Goal: Task Accomplishment & Management: Manage account settings

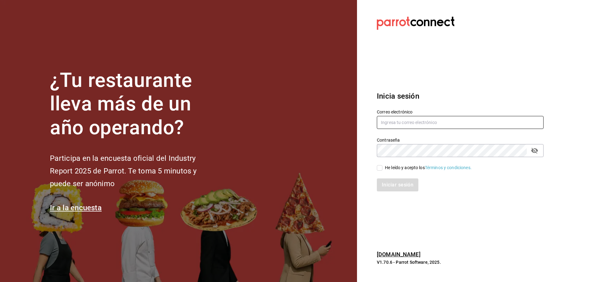
type input "[EMAIL_ADDRESS][DOMAIN_NAME]"
click at [380, 167] on input "He leído y acepto los Términos y condiciones." at bounding box center [380, 168] width 6 height 6
checkbox input "true"
click at [398, 184] on button "Iniciar sesión" at bounding box center [398, 185] width 42 height 13
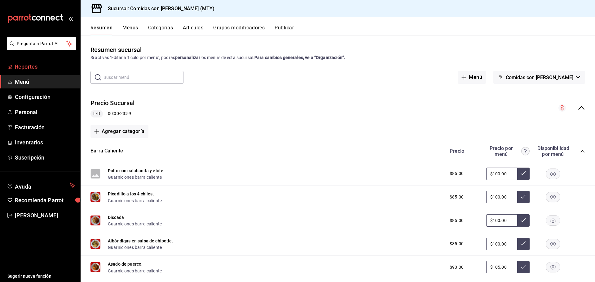
click at [24, 64] on span "Reportes" at bounding box center [45, 67] width 60 height 8
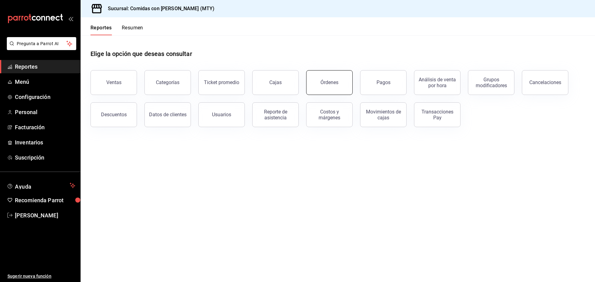
click at [331, 80] on button "Órdenes" at bounding box center [329, 82] width 46 height 25
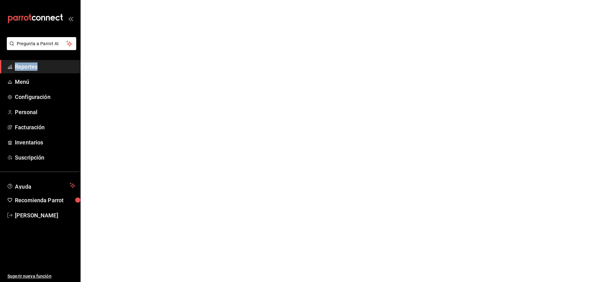
click at [331, 0] on html "Pregunta a Parrot AI Reportes Menú Configuración Personal Facturación Inventari…" at bounding box center [297, 0] width 595 height 0
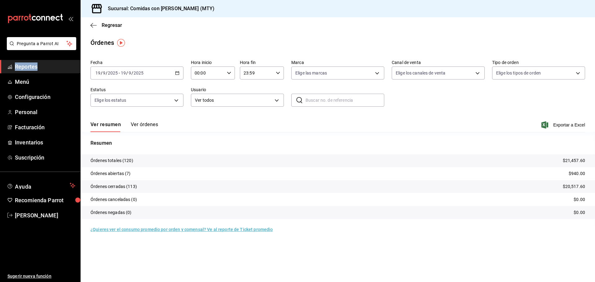
click at [179, 71] on icon "button" at bounding box center [177, 73] width 4 height 4
click at [205, 117] on div "Ver resumen Ver órdenes Exportar a Excel" at bounding box center [337, 123] width 494 height 18
click at [178, 74] on icon "button" at bounding box center [177, 73] width 4 height 4
click at [116, 161] on span "Rango de fechas" at bounding box center [120, 161] width 48 height 7
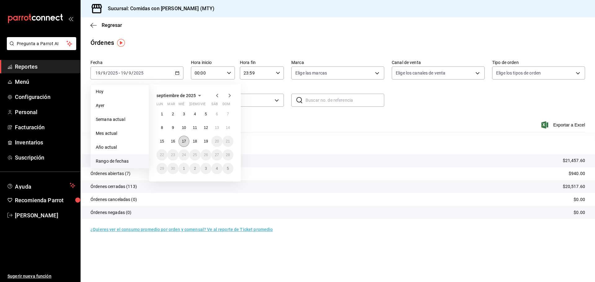
click at [184, 142] on abbr "17" at bounding box center [184, 141] width 4 height 4
click at [207, 144] on button "19" at bounding box center [205, 141] width 11 height 11
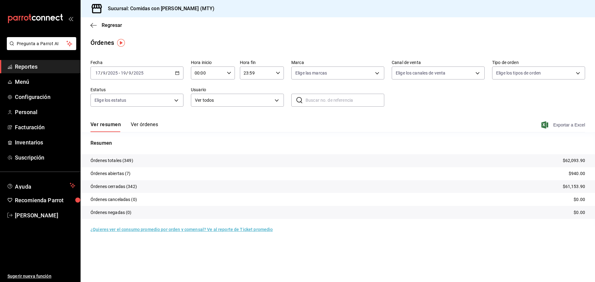
click at [569, 125] on span "Exportar a Excel" at bounding box center [563, 124] width 42 height 7
click at [145, 125] on button "Ver órdenes" at bounding box center [144, 127] width 27 height 11
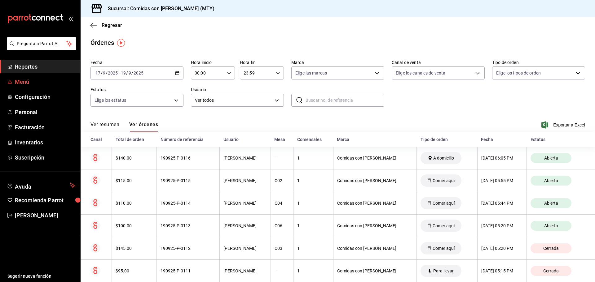
click at [20, 79] on span "Menú" at bounding box center [45, 82] width 60 height 8
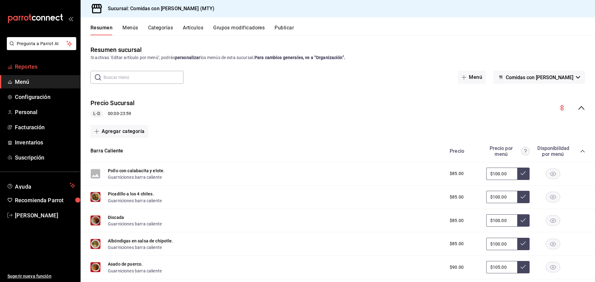
click at [31, 63] on span "Reportes" at bounding box center [45, 67] width 60 height 8
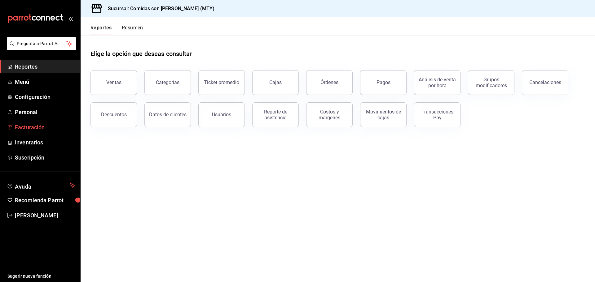
click at [33, 129] on span "Facturación" at bounding box center [45, 127] width 60 height 8
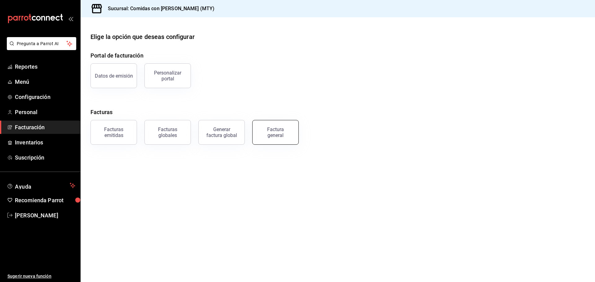
click at [276, 137] on div "Factura general" at bounding box center [275, 133] width 31 height 12
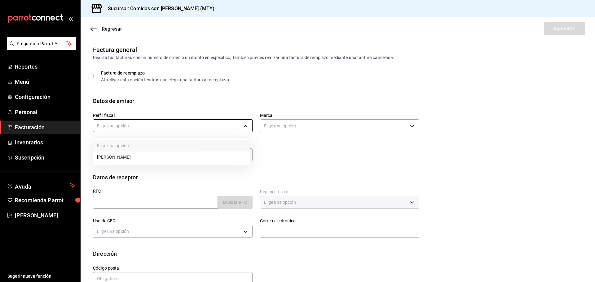
click at [125, 126] on body "Pregunta a Parrot AI Reportes Menú Configuración Personal Facturación Inventari…" at bounding box center [297, 141] width 595 height 282
click at [135, 153] on li "LUIS HORACIO RODRIGUEZ ORTEGA" at bounding box center [171, 157] width 157 height 11
type input "b35b0389-e79e-4256-9d98-1b2517d20305"
type input "5a765355-bda9-4e81-bc3c-e7d2881e7dd1"
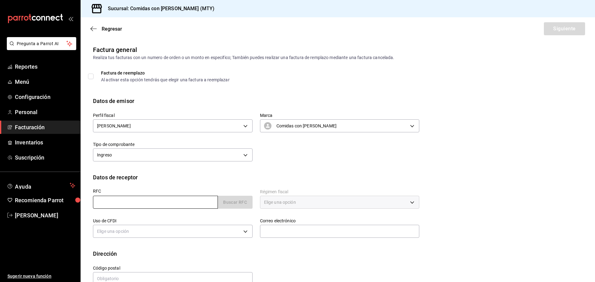
click at [133, 203] on input "text" at bounding box center [155, 202] width 125 height 13
type input "VIM990605M8A"
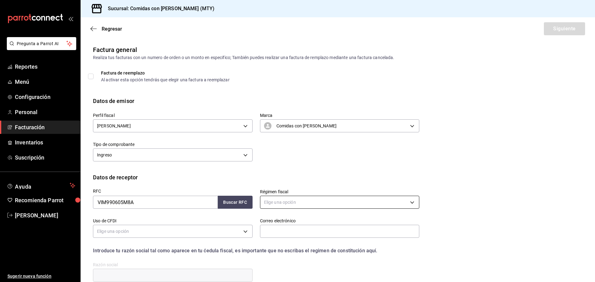
click at [284, 201] on body "Pregunta a Parrot AI Reportes Menú Configuración Personal Facturación Inventari…" at bounding box center [297, 141] width 595 height 282
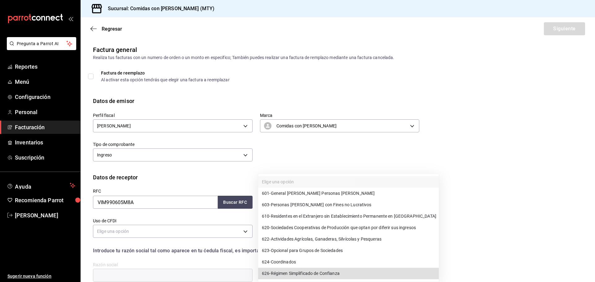
click at [326, 192] on span "601 - General de Ley Personas Morales" at bounding box center [318, 193] width 113 height 7
type input "601"
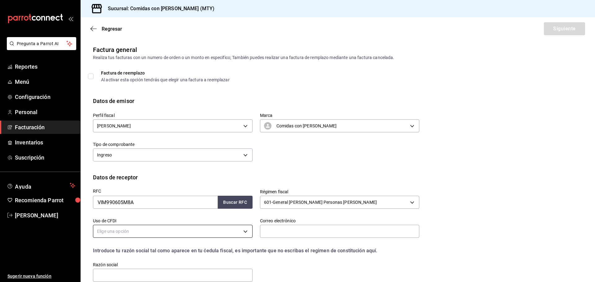
click at [131, 231] on body "Pregunta a Parrot AI Reportes Menú Configuración Personal Facturación Inventari…" at bounding box center [297, 141] width 595 height 282
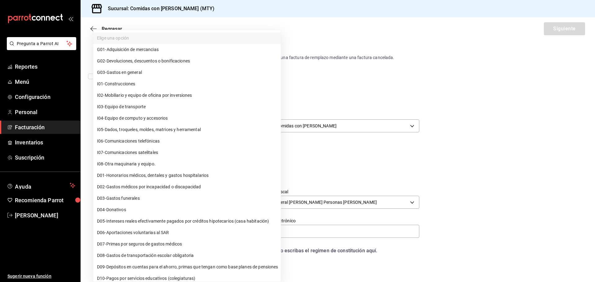
click at [133, 72] on span "G03 - Gastos en general" at bounding box center [119, 72] width 45 height 7
type input "G03"
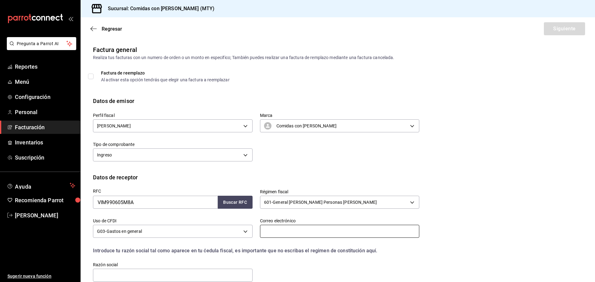
click at [278, 233] on input "text" at bounding box center [339, 231] width 159 height 13
type input "administracion.mty2@vazlo.com.mx"
click at [230, 278] on input "text" at bounding box center [172, 275] width 159 height 13
type input "VAZLO COMERCIAL"
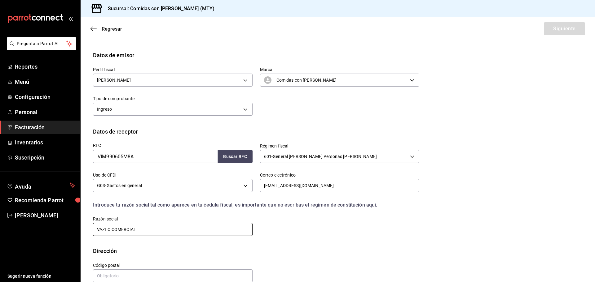
scroll to position [57, 0]
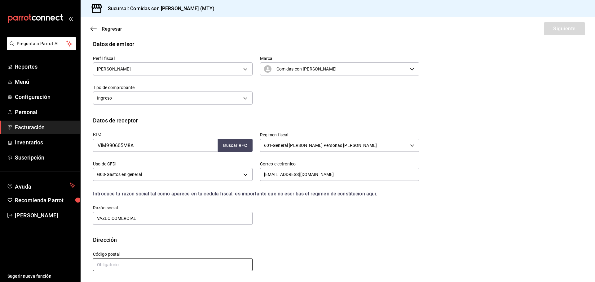
click at [126, 265] on input "text" at bounding box center [172, 265] width 159 height 13
type input "99056"
click at [553, 28] on button "Siguiente" at bounding box center [563, 28] width 41 height 13
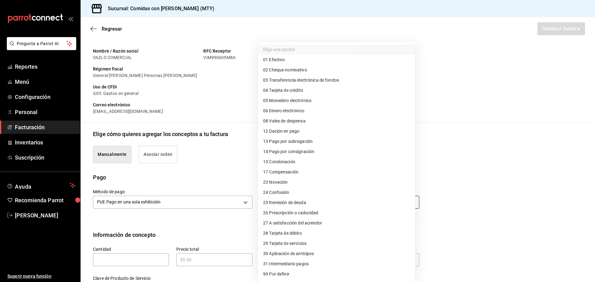
click at [294, 204] on body "Pregunta a Parrot AI Reportes Menú Configuración Personal Facturación Inventari…" at bounding box center [297, 141] width 595 height 282
click at [287, 83] on span "03 Transferencia electrónica de fondos" at bounding box center [301, 80] width 76 height 7
type input "03"
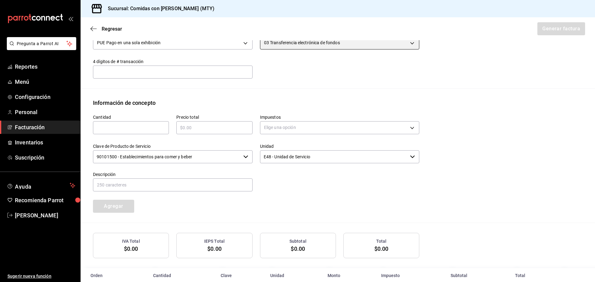
scroll to position [230, 0]
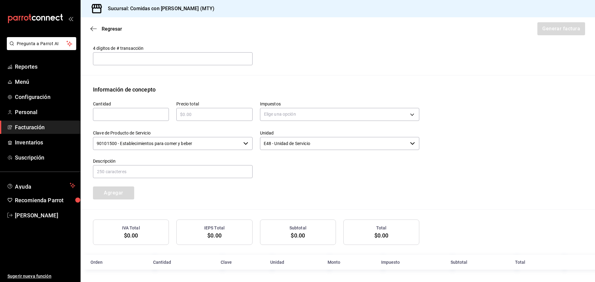
click at [160, 111] on input "text" at bounding box center [131, 114] width 76 height 7
type input "1"
click at [194, 117] on input "text" at bounding box center [214, 114] width 76 height 7
type input "$1465"
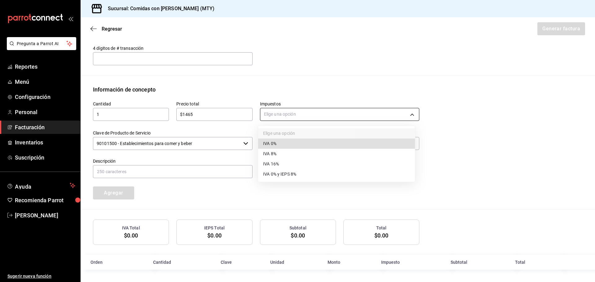
click at [291, 114] on body "Pregunta a Parrot AI Reportes Menú Configuración Personal Facturación Inventari…" at bounding box center [297, 141] width 595 height 282
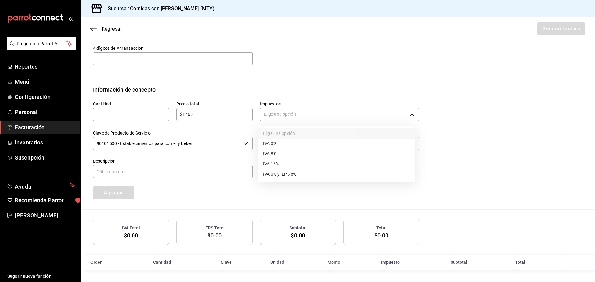
click at [285, 164] on li "IVA 16%" at bounding box center [336, 164] width 157 height 10
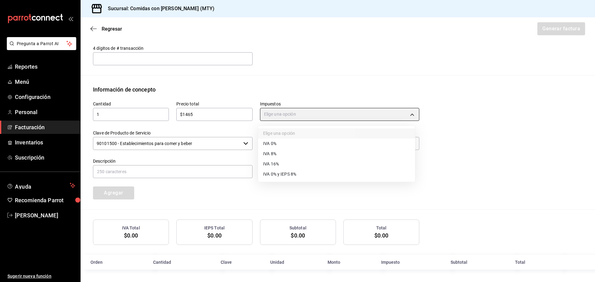
type input "IVA_16"
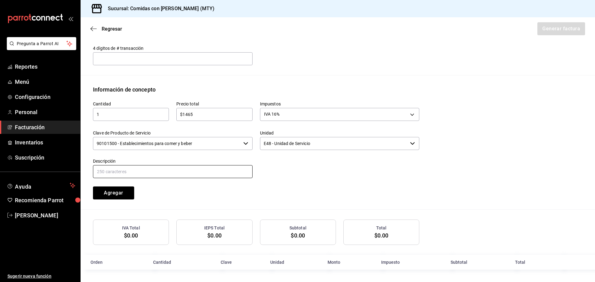
click at [146, 171] on input "text" at bounding box center [172, 171] width 159 height 13
type input "Servicio de Comedor"
click at [120, 195] on button "Agregar" at bounding box center [113, 193] width 41 height 13
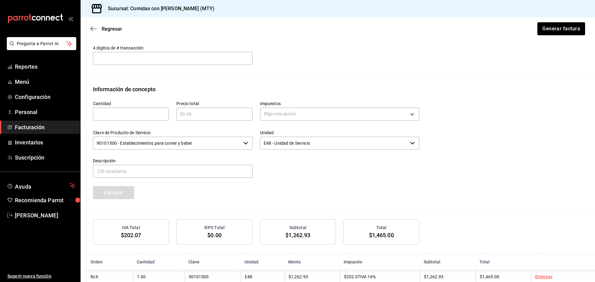
scroll to position [246, 0]
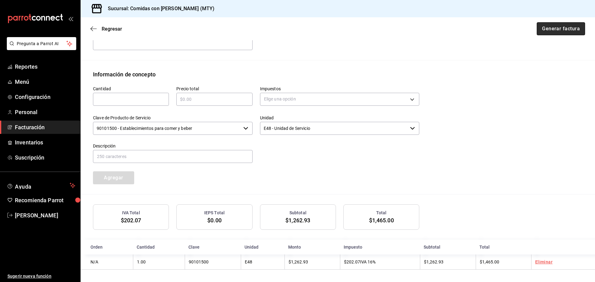
click at [551, 28] on button "Generar factura" at bounding box center [560, 28] width 48 height 13
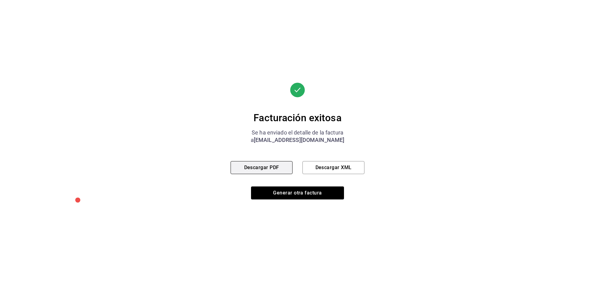
click at [254, 166] on button "Descargar PDF" at bounding box center [261, 167] width 62 height 13
click at [330, 167] on button "Descargar XML" at bounding box center [333, 167] width 62 height 13
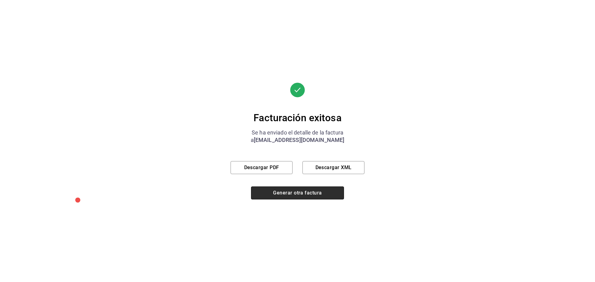
click at [281, 196] on button "Generar otra factura" at bounding box center [297, 193] width 93 height 13
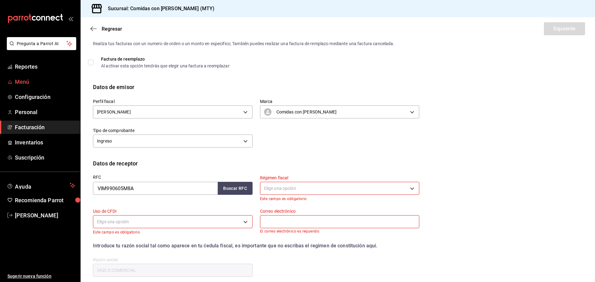
click at [23, 78] on span "Menú" at bounding box center [45, 82] width 60 height 8
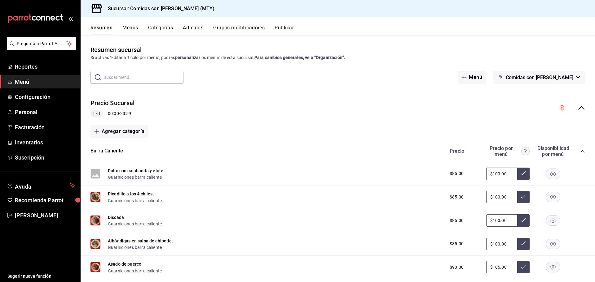
click at [160, 26] on button "Categorías" at bounding box center [160, 30] width 25 height 11
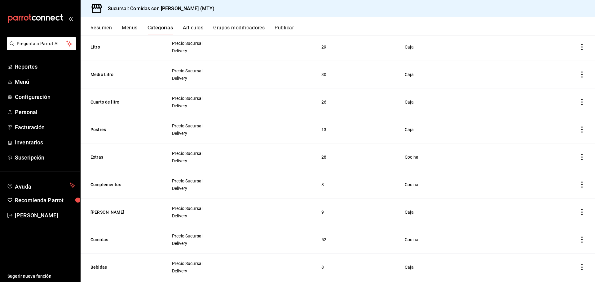
scroll to position [170, 0]
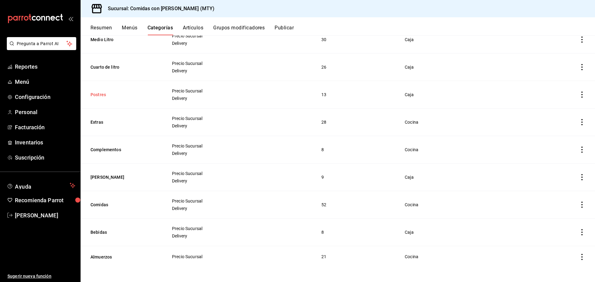
click at [101, 93] on button "Postres" at bounding box center [121, 95] width 62 height 6
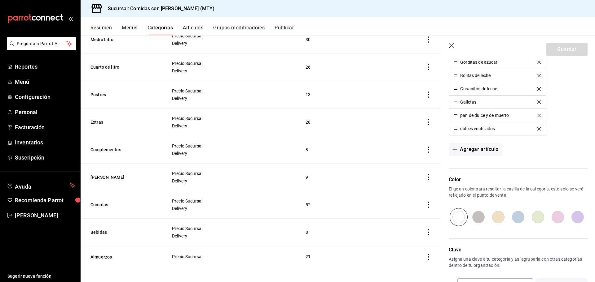
scroll to position [305, 0]
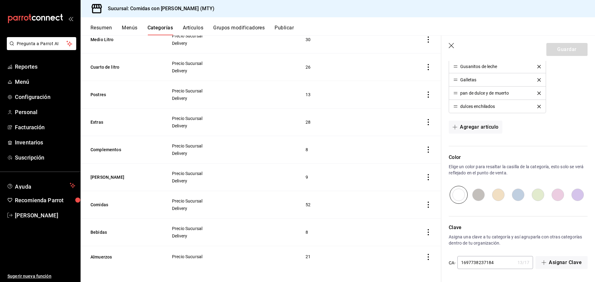
click at [192, 27] on button "Artículos" at bounding box center [193, 30] width 20 height 11
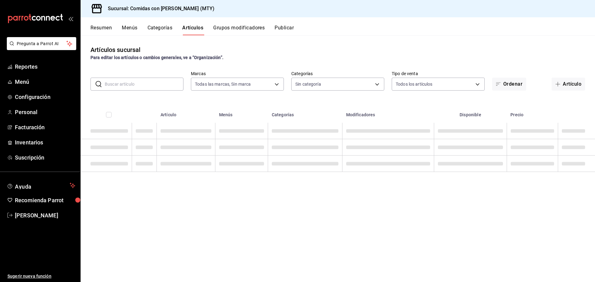
type input "5a765355-bda9-4e81-bc3c-e7d2881e7dd1"
type input "8745cde8-ca9d-482b-b6d6-635120436cc8,498d08a1-b3df-4aa2-878e-0f4c289e5c81,f1108…"
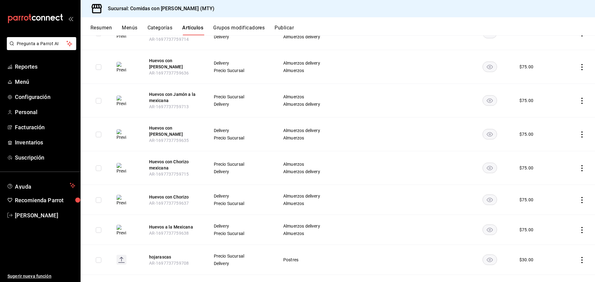
scroll to position [9242, 0]
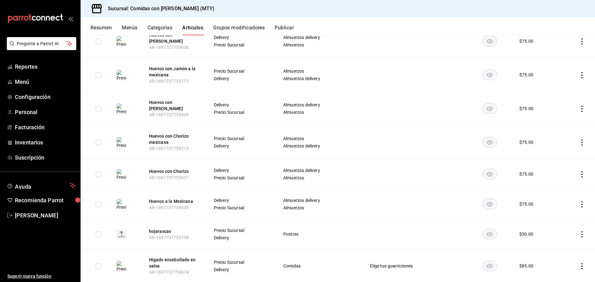
click at [578, 232] on icon "actions" at bounding box center [581, 235] width 6 height 6
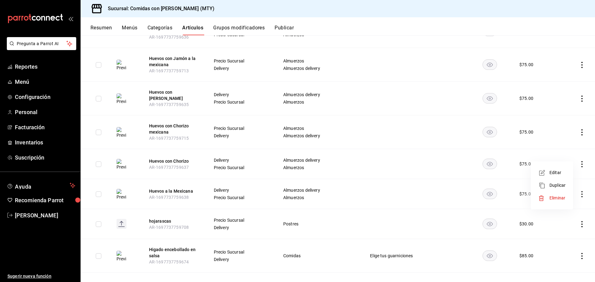
click at [553, 172] on span "Editar" at bounding box center [557, 173] width 16 height 7
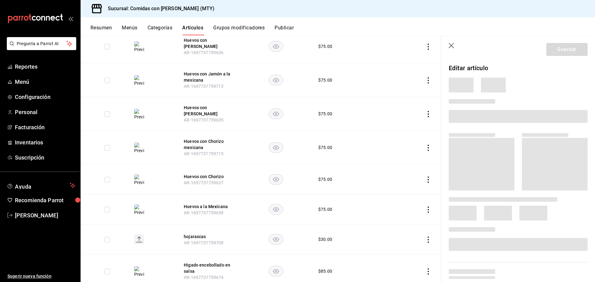
scroll to position [9248, 0]
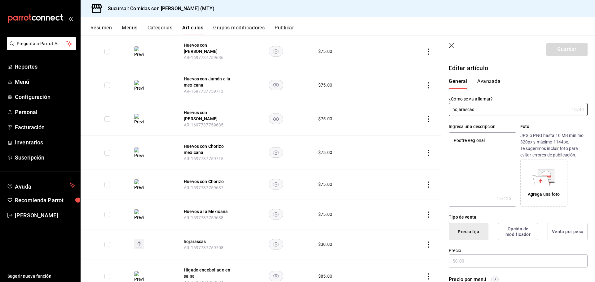
type textarea "x"
type input "$30.00"
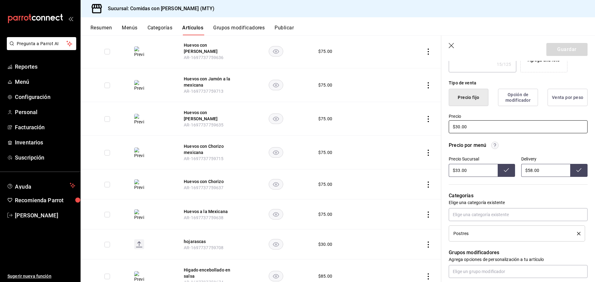
click at [471, 126] on input "$30.00" at bounding box center [517, 126] width 139 height 13
type textarea "x"
type input "$30.00"
type textarea "x"
type input "$30.00"
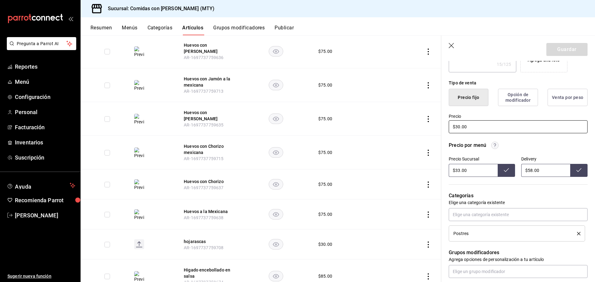
type textarea "x"
type input "$30.00"
type textarea "x"
type input "$3.00"
type textarea "x"
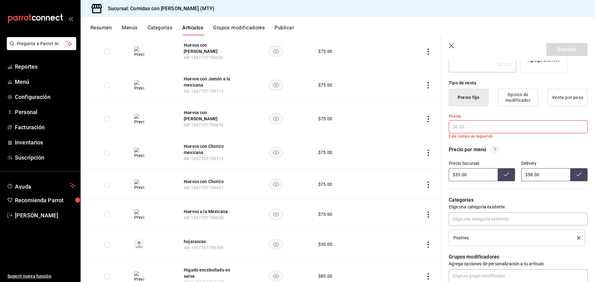
type textarea "x"
type input "$4.00"
type textarea "x"
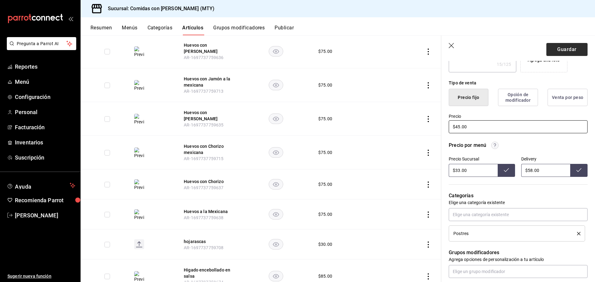
type input "$45.00"
click at [560, 47] on button "Guardar" at bounding box center [566, 49] width 41 height 13
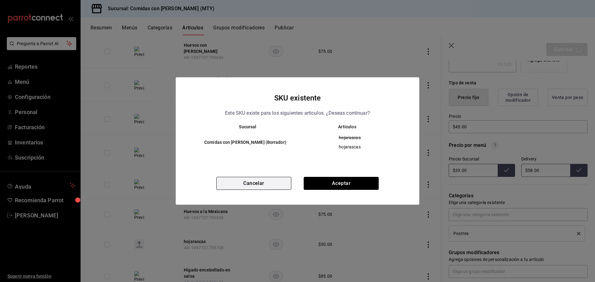
click at [253, 185] on button "Cancelar" at bounding box center [253, 183] width 75 height 13
type textarea "x"
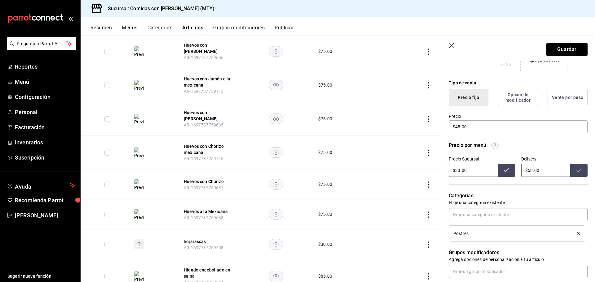
click at [475, 172] on input "$33.00" at bounding box center [472, 170] width 49 height 13
type input "$3.00"
click at [539, 172] on input "$58.00" at bounding box center [545, 170] width 49 height 13
type input "$33.00"
type input "$5.00"
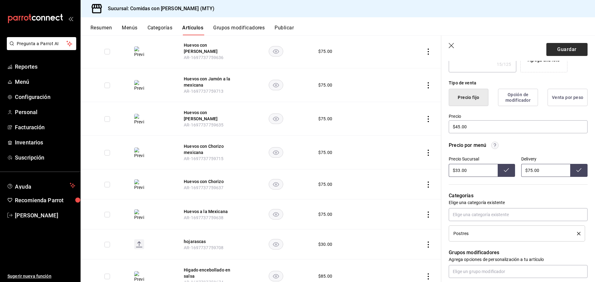
type input "$75.00"
click at [562, 47] on button "Guardar" at bounding box center [566, 49] width 41 height 13
type textarea "x"
type input "$58.00"
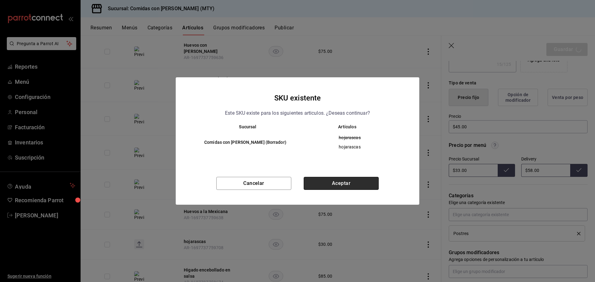
click at [332, 182] on button "Aceptar" at bounding box center [340, 183] width 75 height 13
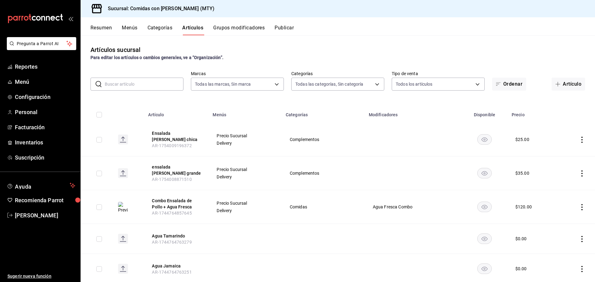
click at [289, 28] on button "Publicar" at bounding box center [283, 30] width 19 height 11
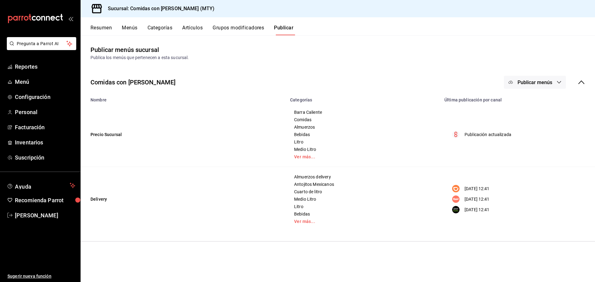
click at [534, 83] on span "Publicar menús" at bounding box center [534, 83] width 35 height 6
click at [540, 101] on span "Punto de venta" at bounding box center [544, 102] width 30 height 7
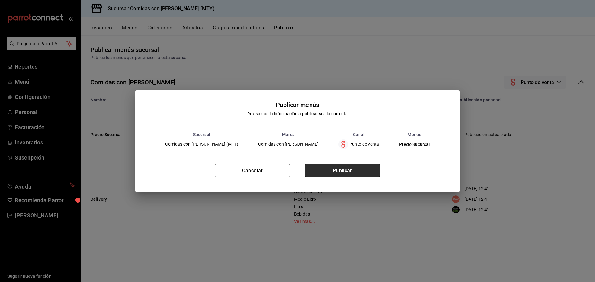
click at [345, 172] on button "Publicar" at bounding box center [342, 170] width 75 height 13
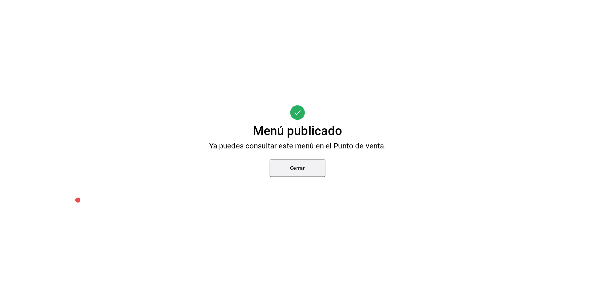
click at [295, 166] on button "Cerrar" at bounding box center [297, 168] width 56 height 17
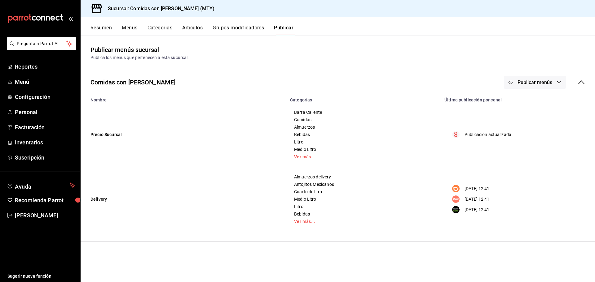
click at [539, 81] on span "Publicar menús" at bounding box center [534, 83] width 35 height 6
click at [538, 118] on span "DiDi Food" at bounding box center [544, 120] width 30 height 7
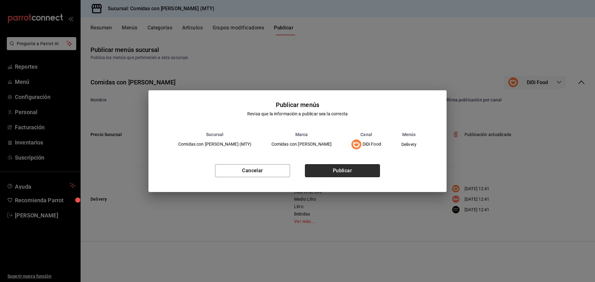
click at [357, 168] on button "Publicar" at bounding box center [342, 170] width 75 height 13
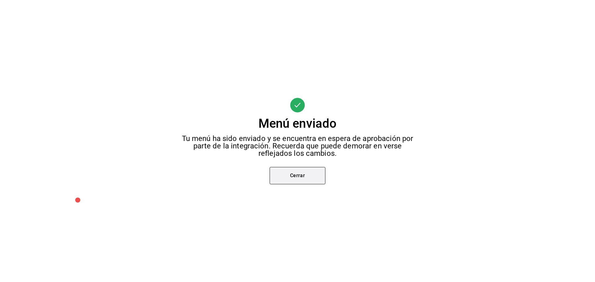
click at [289, 174] on button "Cerrar" at bounding box center [297, 175] width 56 height 17
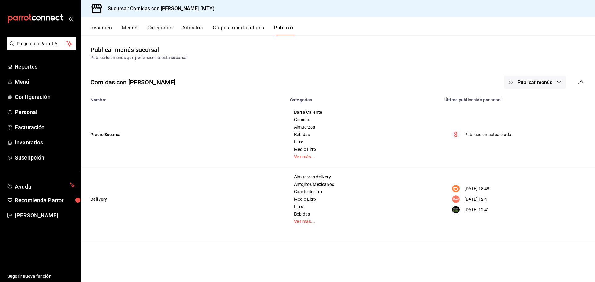
click at [534, 82] on span "Publicar menús" at bounding box center [534, 83] width 35 height 6
click at [533, 138] on span "Rappi" at bounding box center [544, 137] width 30 height 7
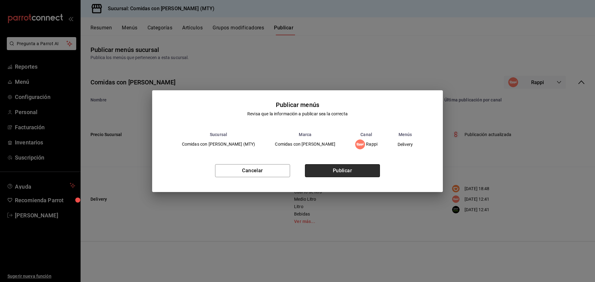
click at [336, 172] on button "Publicar" at bounding box center [342, 170] width 75 height 13
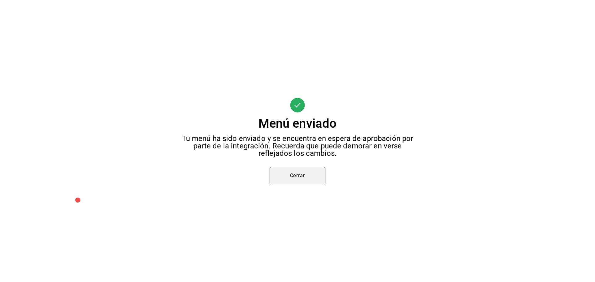
click at [301, 176] on button "Cerrar" at bounding box center [297, 175] width 56 height 17
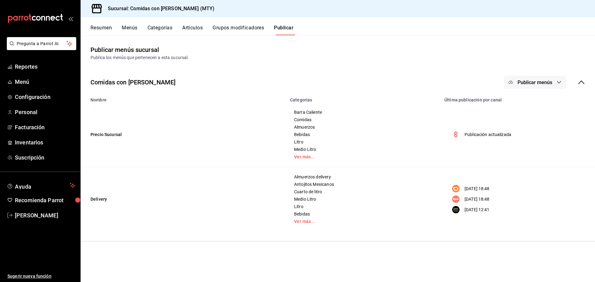
click at [545, 82] on span "Publicar menús" at bounding box center [534, 83] width 35 height 6
click at [544, 156] on span "Uber Eats" at bounding box center [544, 154] width 30 height 7
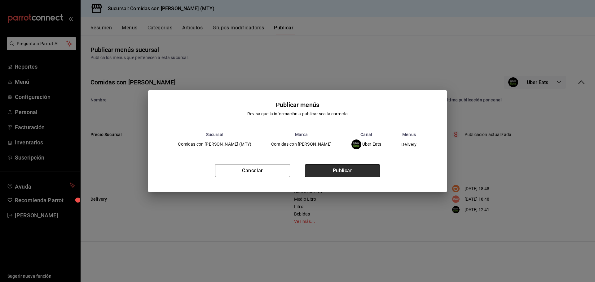
click at [342, 169] on button "Publicar" at bounding box center [342, 170] width 75 height 13
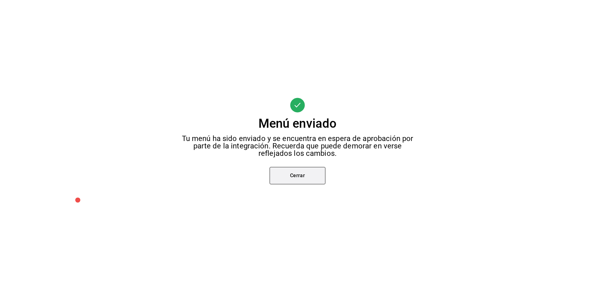
click at [306, 177] on button "Cerrar" at bounding box center [297, 175] width 56 height 17
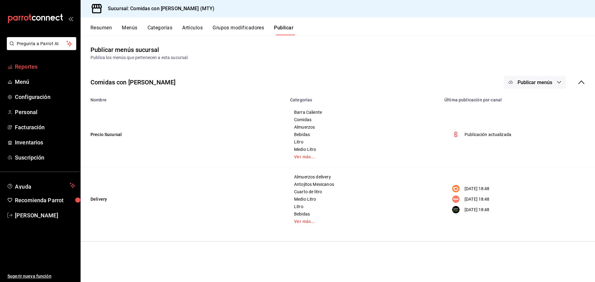
click at [26, 63] on span "Reportes" at bounding box center [45, 67] width 60 height 8
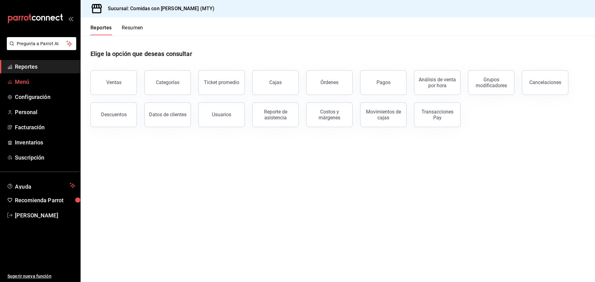
click at [21, 80] on span "Menú" at bounding box center [45, 82] width 60 height 8
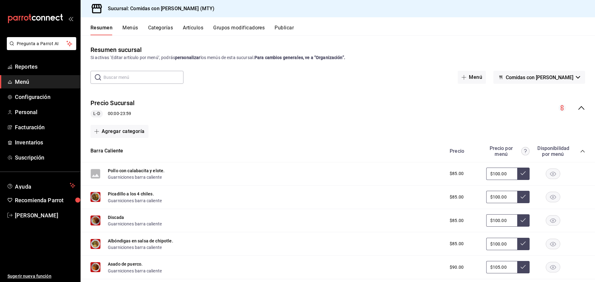
click at [380, 160] on div "Barra Caliente Precio Precio por menú Disponibilidad por menú" at bounding box center [338, 152] width 514 height 22
click at [196, 27] on button "Artículos" at bounding box center [193, 30] width 20 height 11
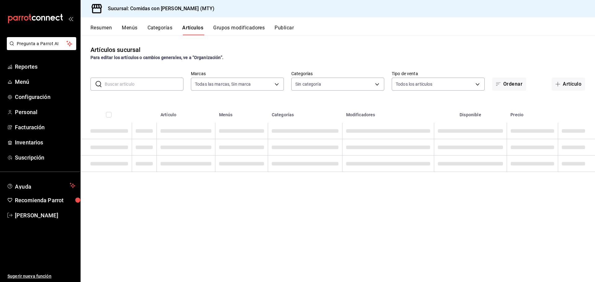
type input "5a765355-bda9-4e81-bc3c-e7d2881e7dd1"
type input "8745cde8-ca9d-482b-b6d6-635120436cc8,498d08a1-b3df-4aa2-878e-0f4c289e5c81,f1108…"
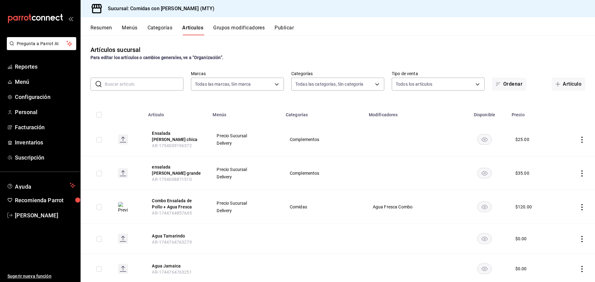
click at [166, 86] on input "text" at bounding box center [144, 84] width 79 height 12
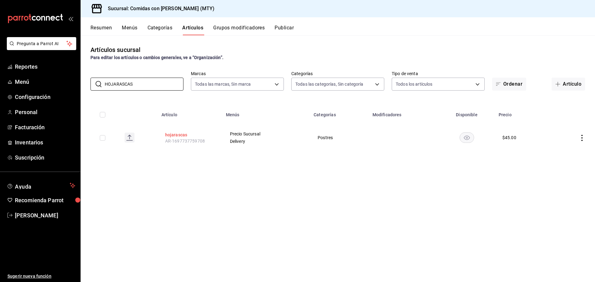
type input "HOJARASCAS"
click at [178, 134] on button "hojarascas" at bounding box center [190, 135] width 50 height 6
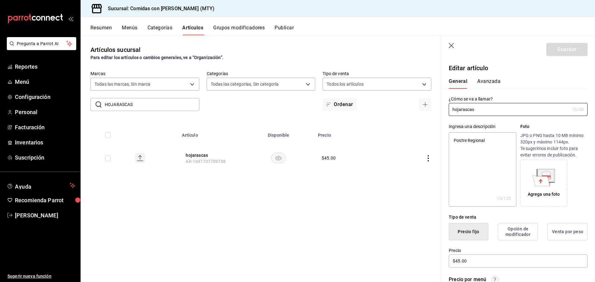
click at [451, 44] on icon "button" at bounding box center [451, 46] width 6 height 6
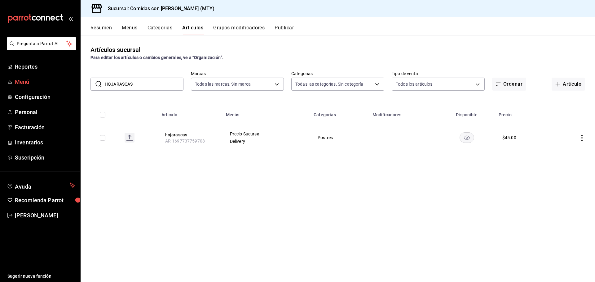
click at [25, 81] on span "Menú" at bounding box center [45, 82] width 60 height 8
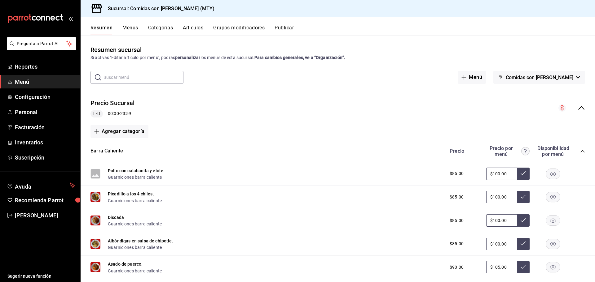
click at [575, 78] on icon "button" at bounding box center [577, 77] width 4 height 2
click at [572, 78] on div at bounding box center [297, 141] width 595 height 282
click at [466, 78] on icon "button" at bounding box center [463, 77] width 5 height 5
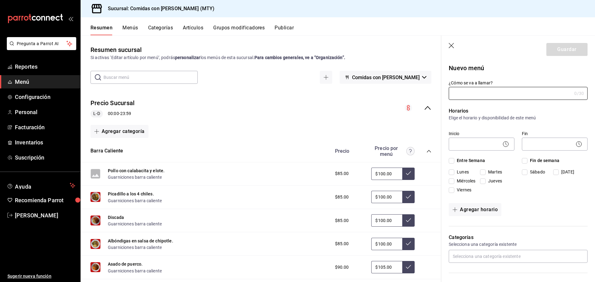
click at [452, 44] on icon "button" at bounding box center [451, 46] width 6 height 6
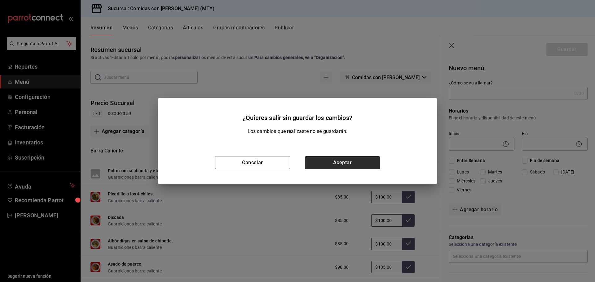
click at [328, 161] on button "Aceptar" at bounding box center [342, 162] width 75 height 13
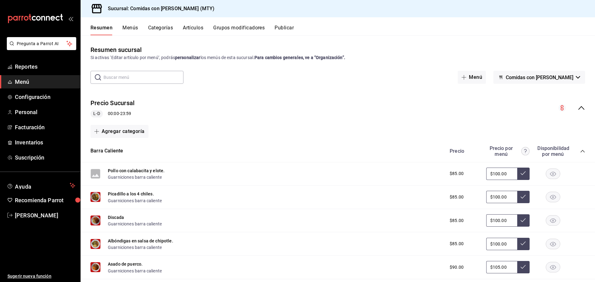
click at [132, 27] on button "Menús" at bounding box center [129, 30] width 15 height 11
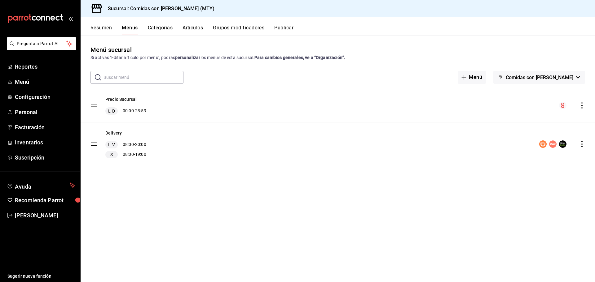
click at [576, 75] on button "Comidas con [PERSON_NAME]" at bounding box center [539, 77] width 92 height 13
click at [576, 75] on div at bounding box center [297, 141] width 595 height 282
click at [24, 81] on span "Menú" at bounding box center [45, 82] width 60 height 8
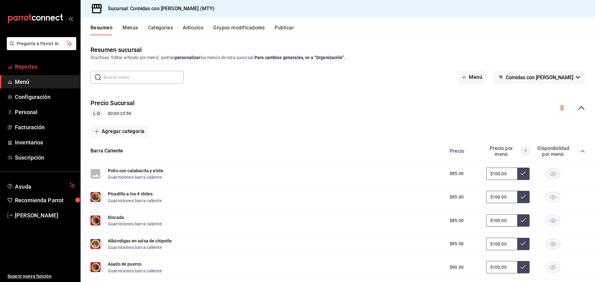
click at [28, 67] on span "Reportes" at bounding box center [45, 67] width 60 height 8
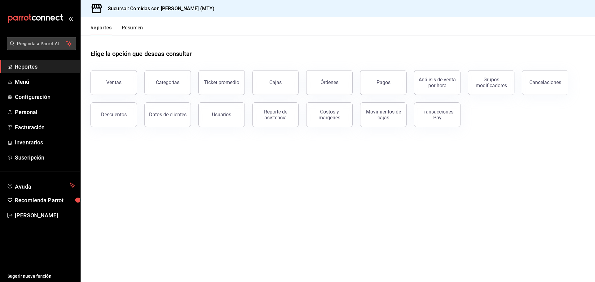
click at [50, 41] on span "Pregunta a Parrot AI" at bounding box center [41, 44] width 49 height 7
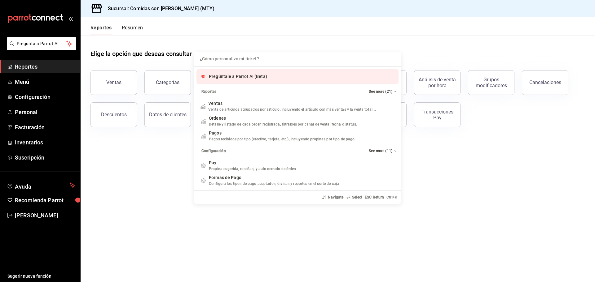
click at [277, 60] on input "Quiero cancelar una orden" at bounding box center [297, 59] width 200 height 15
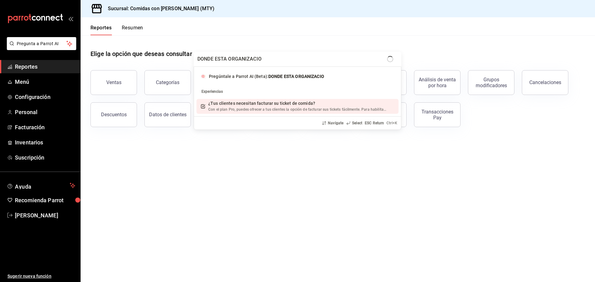
type input "DONDE ESTA ORGANIZACION"
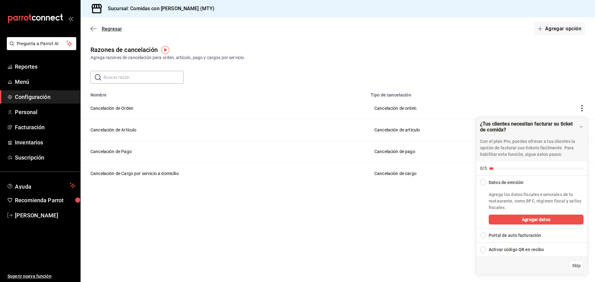
click at [111, 28] on span "Regresar" at bounding box center [112, 29] width 20 height 6
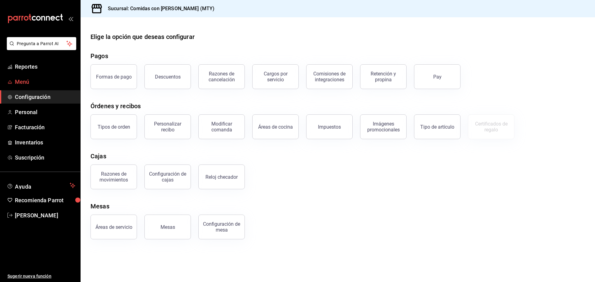
click at [20, 82] on span "Menú" at bounding box center [45, 82] width 60 height 8
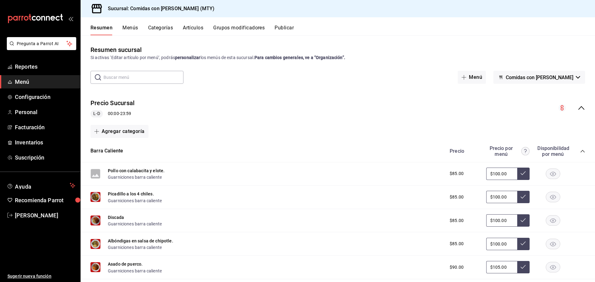
click at [20, 82] on span "Menú" at bounding box center [45, 82] width 60 height 8
click at [131, 28] on button "Menús" at bounding box center [129, 30] width 15 height 11
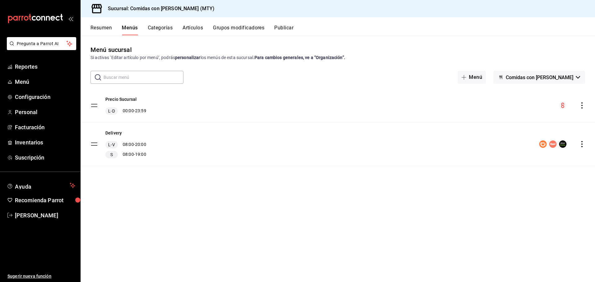
click at [195, 27] on button "Artículos" at bounding box center [192, 30] width 20 height 11
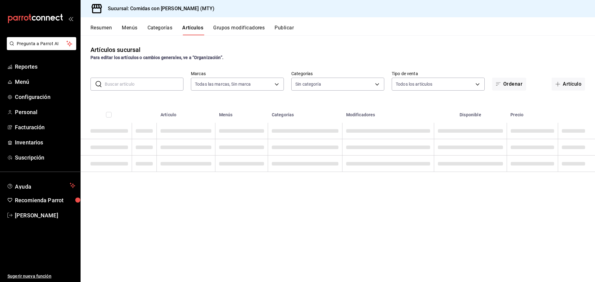
type input "5a765355-bda9-4e81-bc3c-e7d2881e7dd1"
type input "8745cde8-ca9d-482b-b6d6-635120436cc8,498d08a1-b3df-4aa2-878e-0f4c289e5c81,f1108…"
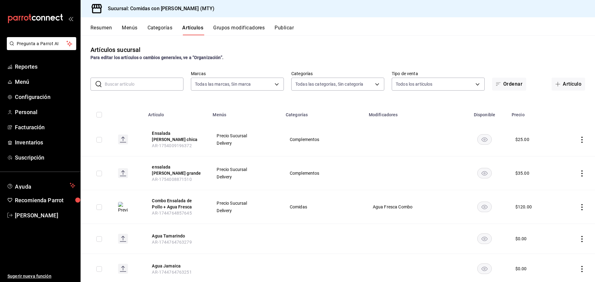
click at [157, 86] on input "text" at bounding box center [144, 84] width 79 height 12
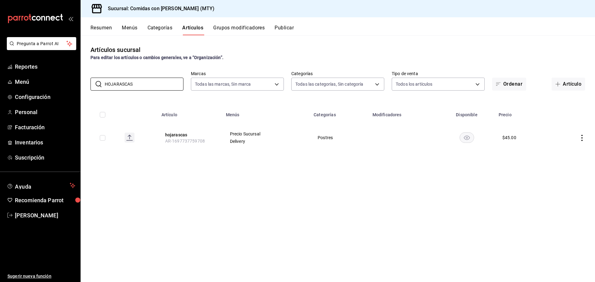
type input "HOJARASCAS"
click at [176, 137] on button "hojarascas" at bounding box center [190, 135] width 50 height 6
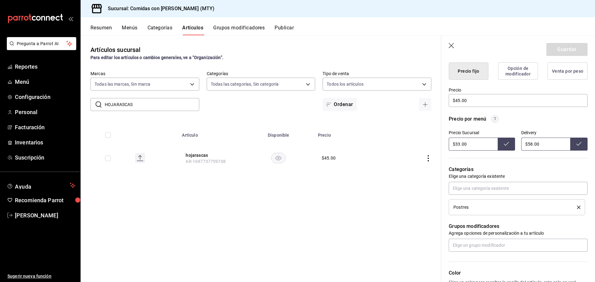
scroll to position [188, 0]
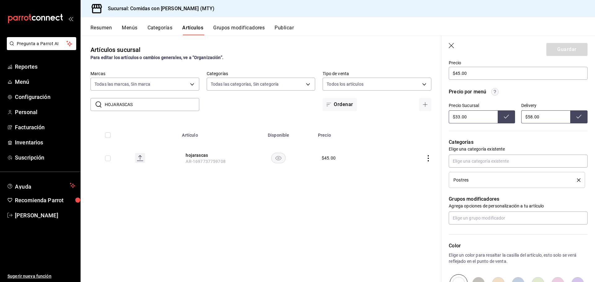
drag, startPoint x: 476, startPoint y: 116, endPoint x: 443, endPoint y: 119, distance: 32.7
click at [443, 119] on div "Precio por menú Precio Sucursal $33.00 Delivery $58.00" at bounding box center [514, 102] width 146 height 43
type input "$45.00"
click at [505, 116] on icon at bounding box center [506, 117] width 5 height 4
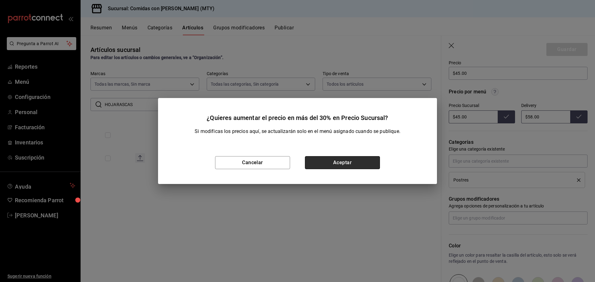
click at [345, 159] on button "Aceptar" at bounding box center [342, 162] width 75 height 13
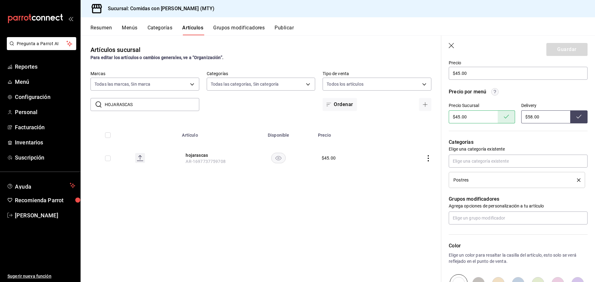
click at [576, 118] on icon at bounding box center [578, 117] width 5 height 4
click at [542, 116] on input "$58.00" at bounding box center [545, 117] width 49 height 13
type input "$5.00"
type input "$78.00"
click at [576, 119] on icon at bounding box center [578, 116] width 5 height 5
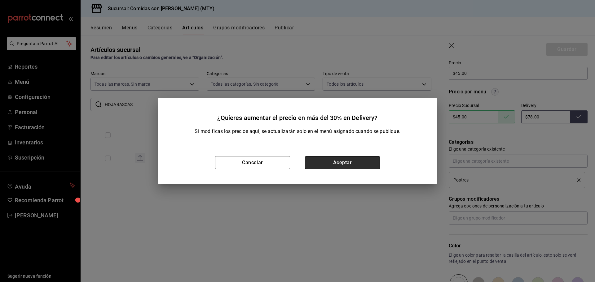
click at [338, 162] on button "Aceptar" at bounding box center [342, 162] width 75 height 13
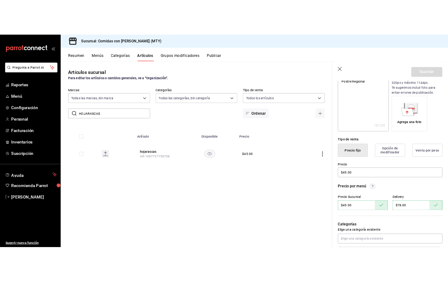
scroll to position [0, 0]
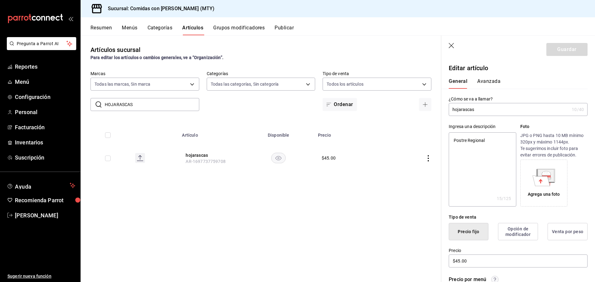
click at [504, 110] on input "hojarascas" at bounding box center [508, 109] width 120 height 12
click at [487, 82] on button "Avanzada" at bounding box center [488, 83] width 23 height 11
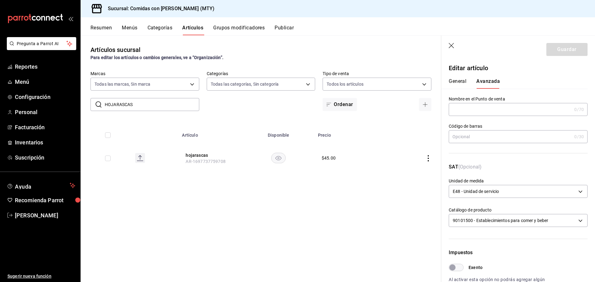
click at [452, 44] on icon "button" at bounding box center [451, 46] width 6 height 6
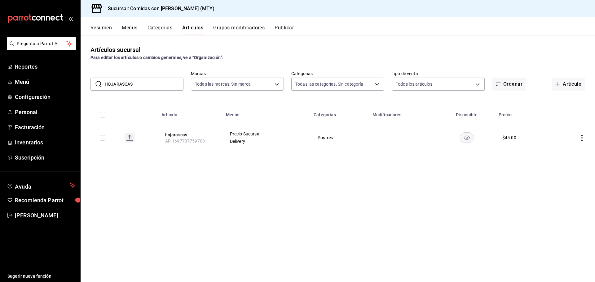
click at [295, 176] on div "Artículos sucursal Para editar los artículos o cambios generales, ve a “Organiz…" at bounding box center [338, 158] width 514 height 247
click at [286, 28] on button "Publicar" at bounding box center [283, 30] width 19 height 11
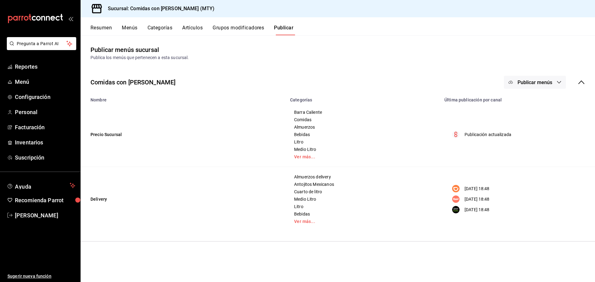
click at [527, 79] on button "Publicar menús" at bounding box center [535, 82] width 62 height 13
click at [538, 100] on span "Punto de venta" at bounding box center [544, 102] width 30 height 7
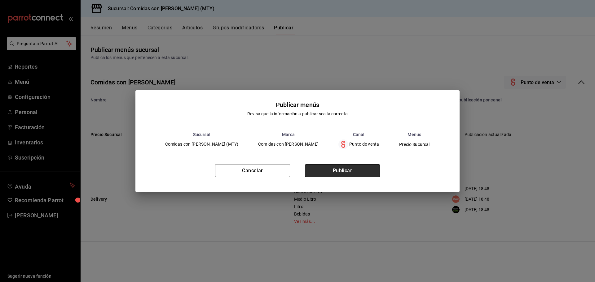
click at [341, 168] on button "Publicar" at bounding box center [342, 170] width 75 height 13
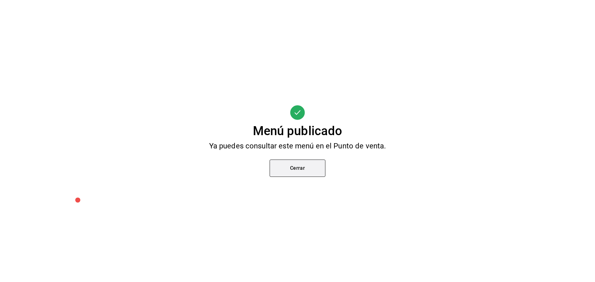
click at [285, 171] on button "Cerrar" at bounding box center [297, 168] width 56 height 17
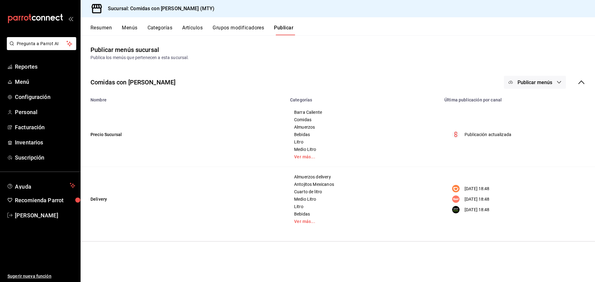
click at [541, 80] on span "Publicar menús" at bounding box center [534, 83] width 35 height 6
click at [543, 124] on li "DiDi Food" at bounding box center [534, 119] width 57 height 17
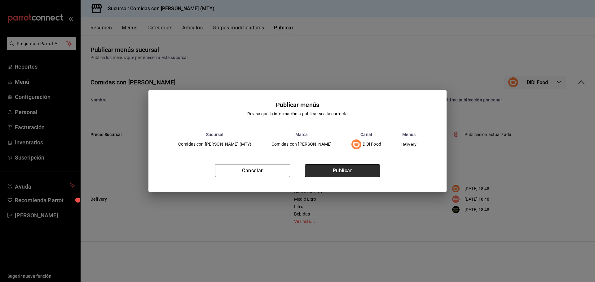
click at [353, 171] on button "Publicar" at bounding box center [342, 170] width 75 height 13
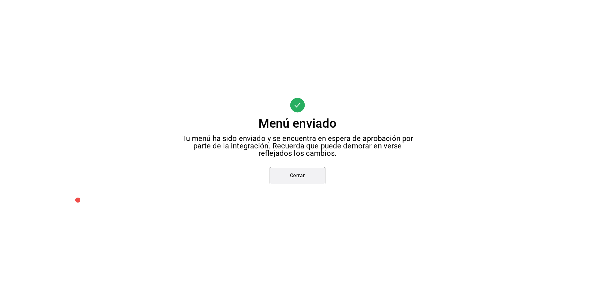
click at [300, 173] on button "Cerrar" at bounding box center [297, 175] width 56 height 17
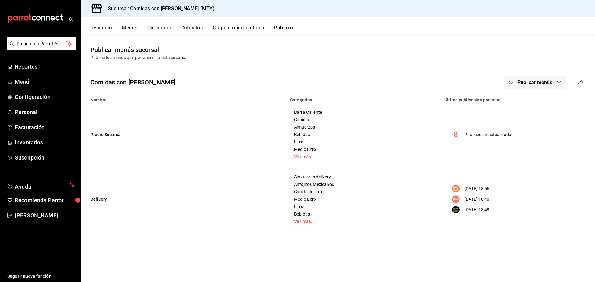
click at [531, 82] on span "Publicar menús" at bounding box center [534, 83] width 35 height 6
click at [535, 137] on span "Rappi" at bounding box center [544, 137] width 30 height 7
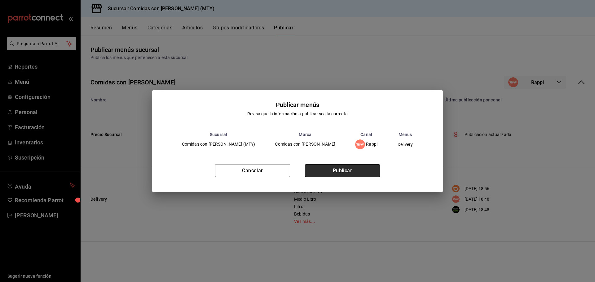
click at [348, 171] on button "Publicar" at bounding box center [342, 170] width 75 height 13
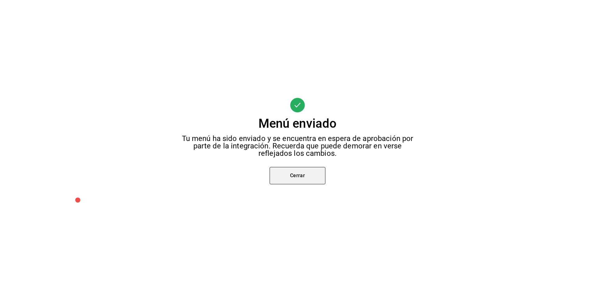
click at [304, 175] on button "Cerrar" at bounding box center [297, 175] width 56 height 17
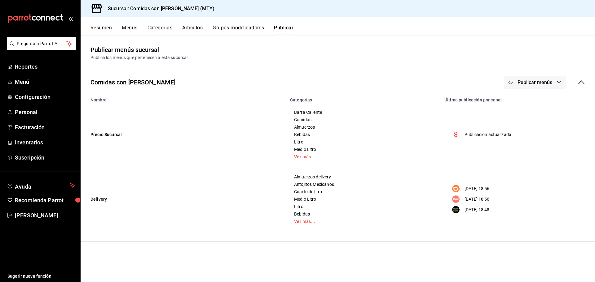
click at [539, 77] on button "Publicar menús" at bounding box center [535, 82] width 62 height 13
click at [538, 153] on span "Uber Eats" at bounding box center [544, 154] width 30 height 7
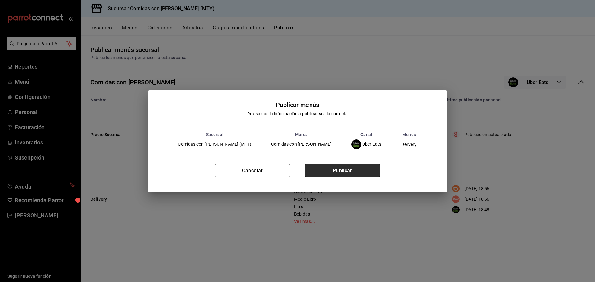
click at [334, 172] on button "Publicar" at bounding box center [342, 170] width 75 height 13
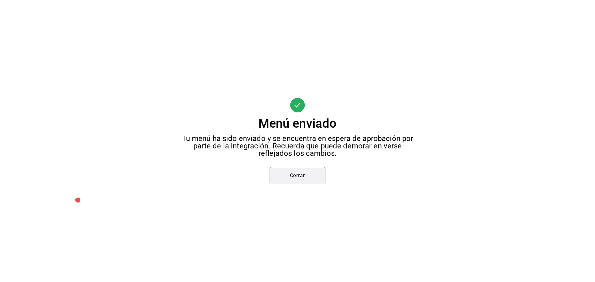
click at [289, 173] on button "Cerrar" at bounding box center [297, 175] width 56 height 17
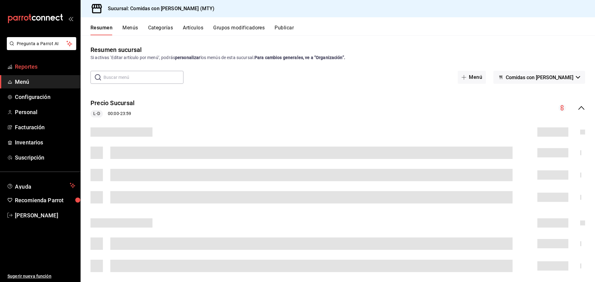
click at [29, 65] on span "Reportes" at bounding box center [45, 67] width 60 height 8
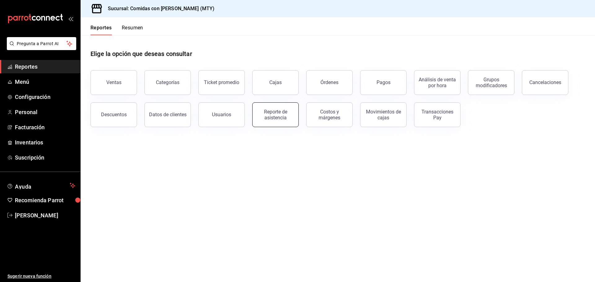
click at [271, 112] on div "Reporte de asistencia" at bounding box center [275, 115] width 38 height 12
click at [271, 112] on html "Pregunta a Parrot AI Reportes Menú Configuración Personal Facturación Inventari…" at bounding box center [297, 141] width 595 height 282
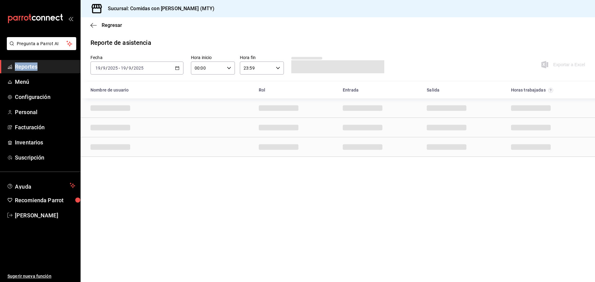
click at [175, 67] on icon "button" at bounding box center [177, 68] width 4 height 4
click at [104, 156] on span "Rango de fechas" at bounding box center [120, 156] width 48 height 7
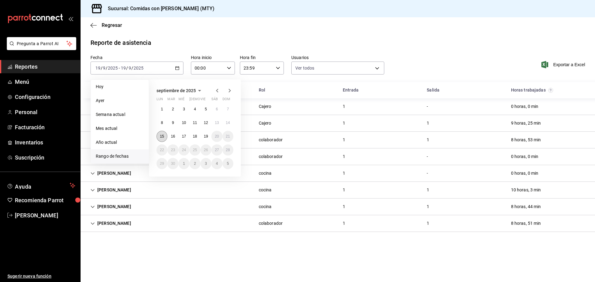
click at [160, 138] on abbr "15" at bounding box center [162, 136] width 4 height 4
click at [209, 137] on button "19" at bounding box center [205, 136] width 11 height 11
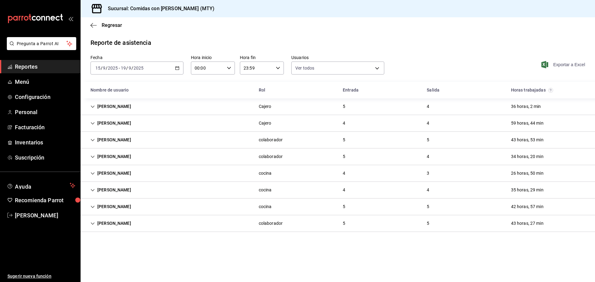
click at [570, 66] on span "Exportar a Excel" at bounding box center [563, 64] width 42 height 7
